Goal: Information Seeking & Learning: Learn about a topic

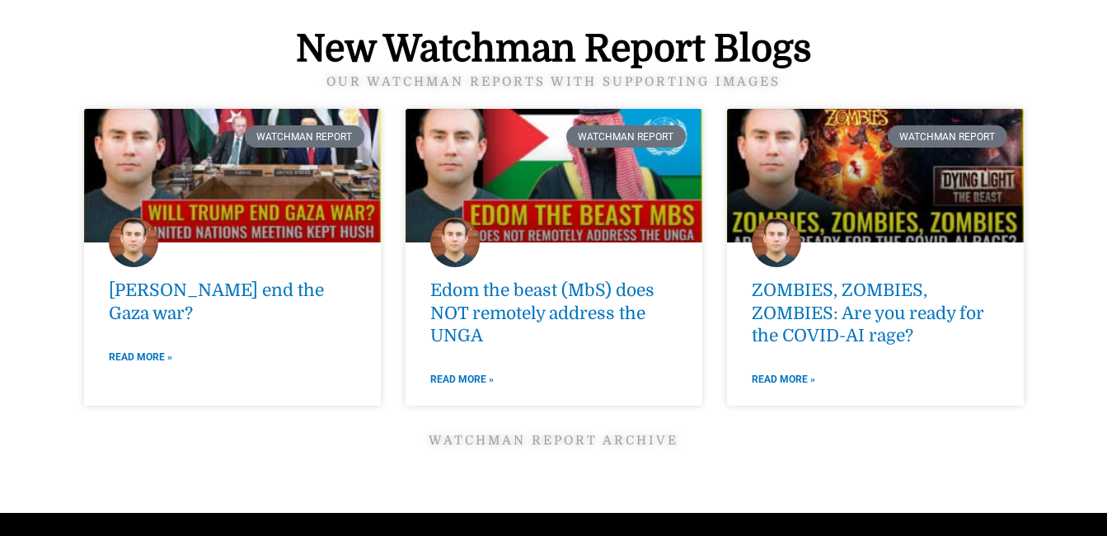
scroll to position [2317, 0]
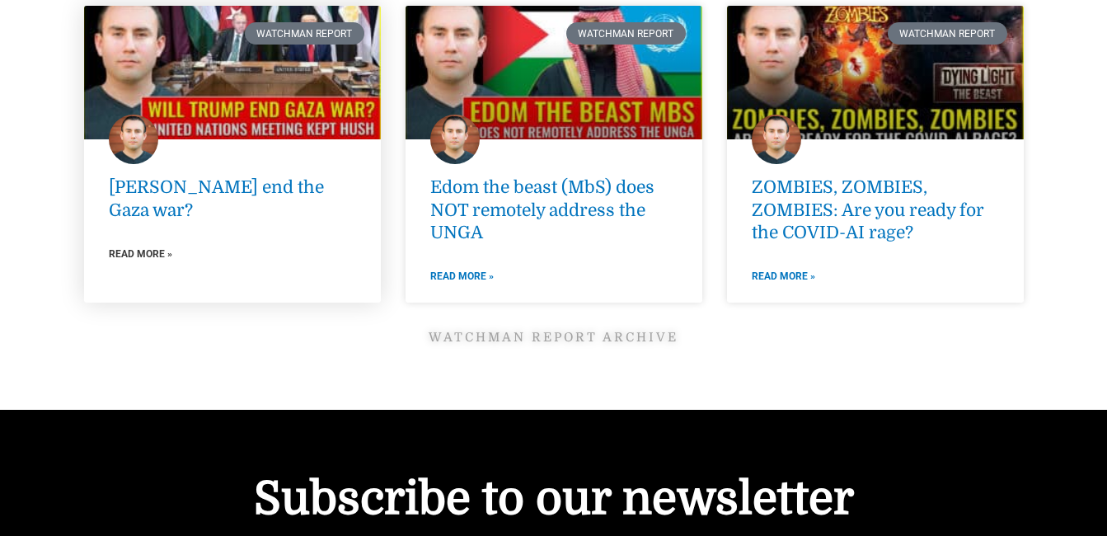
click at [141, 248] on link "Read More »" at bounding box center [140, 254] width 63 height 18
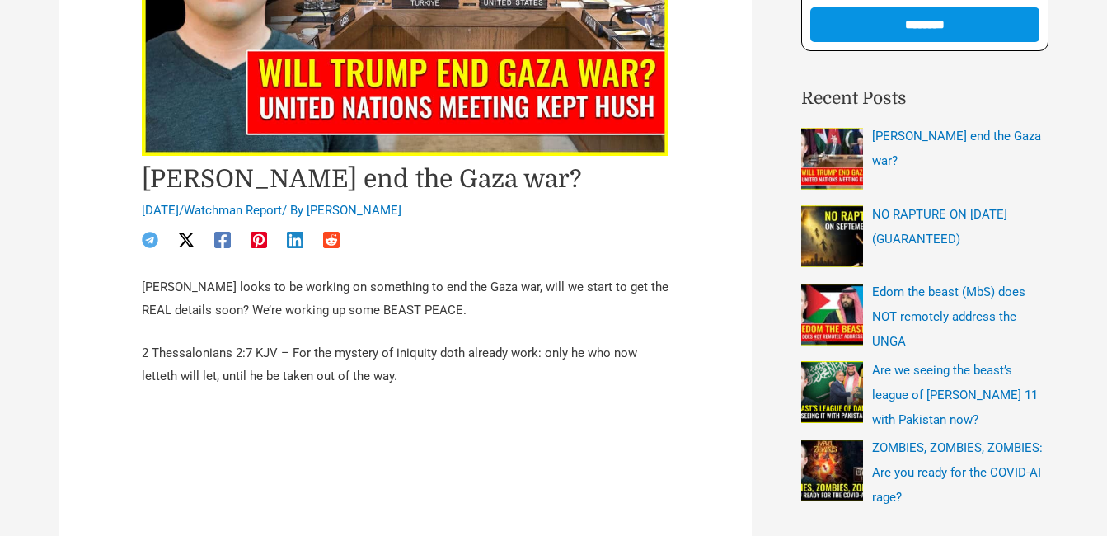
scroll to position [250, 0]
